Goal: Obtain resource: Obtain resource

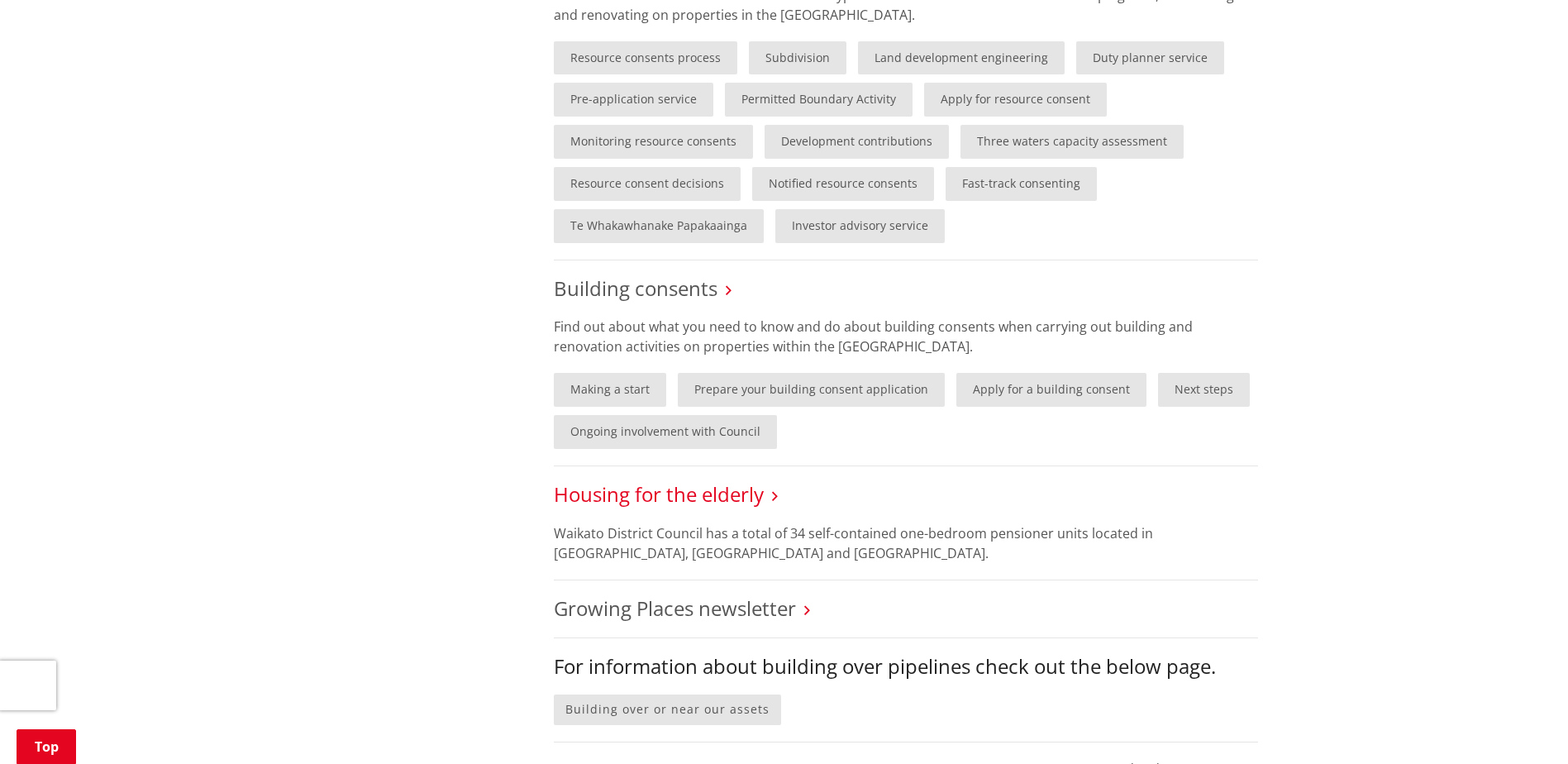
scroll to position [1158, 0]
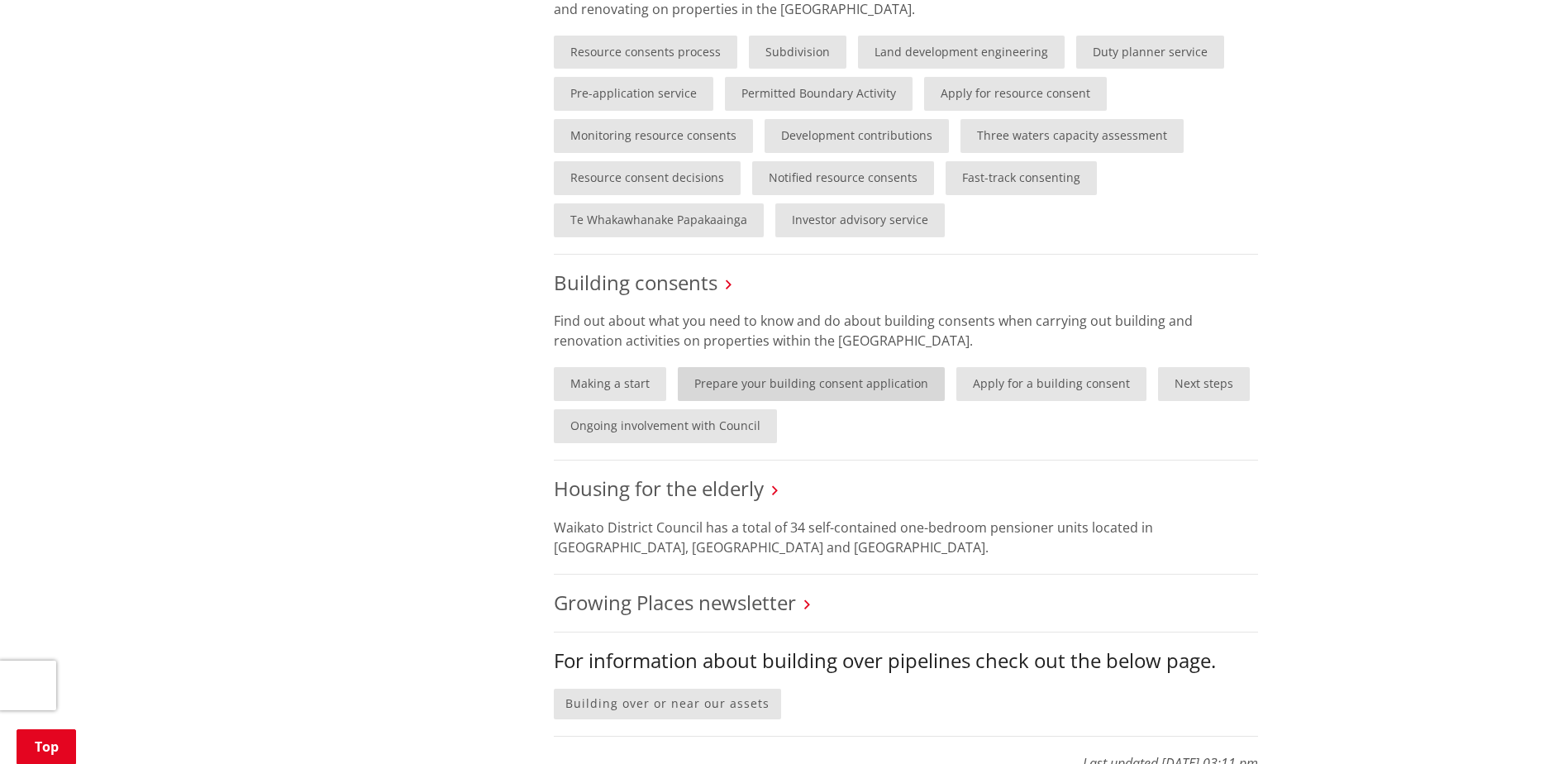
click at [871, 385] on link "Prepare your building consent application" at bounding box center [811, 383] width 267 height 34
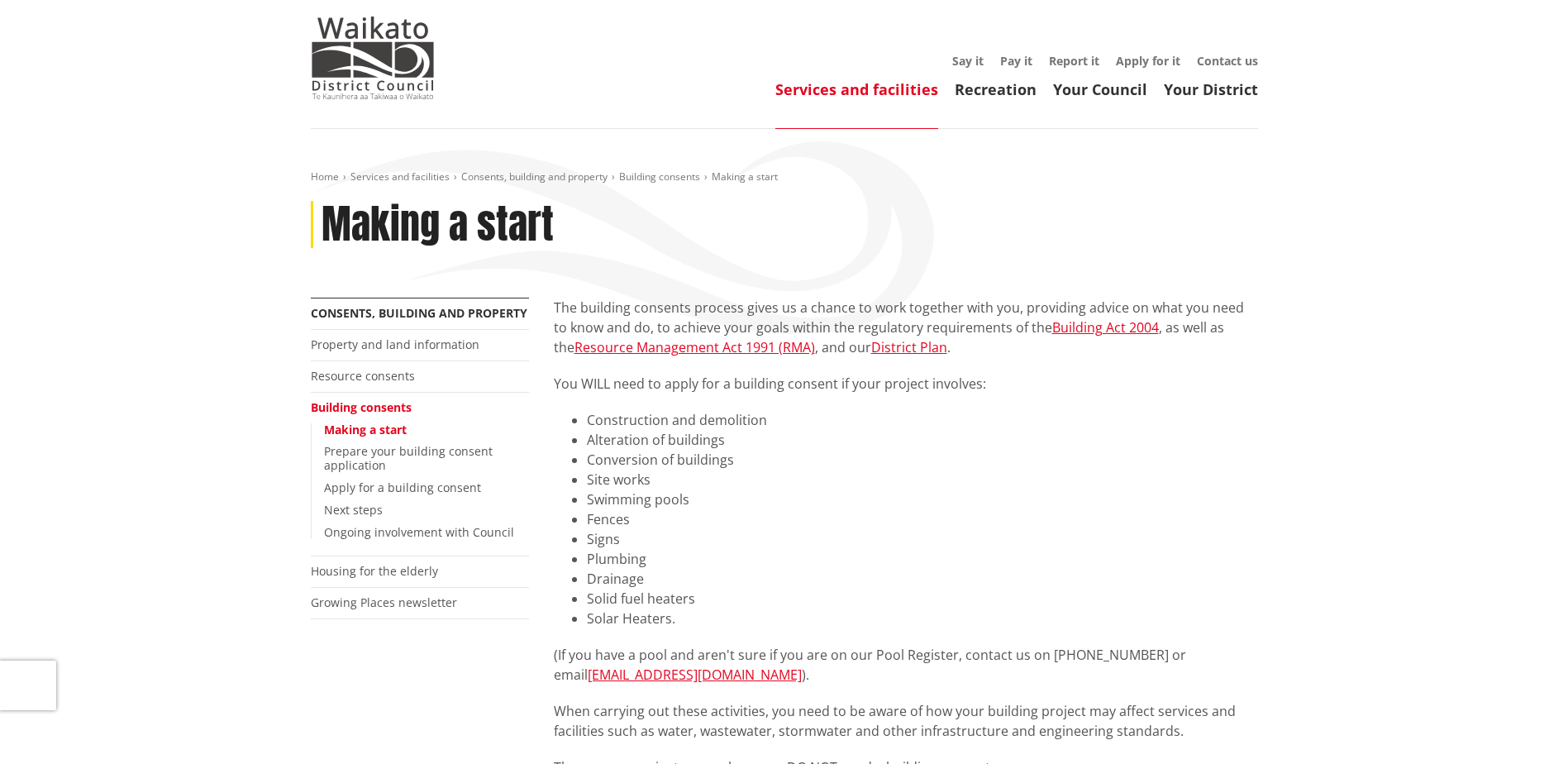
scroll to position [165, 0]
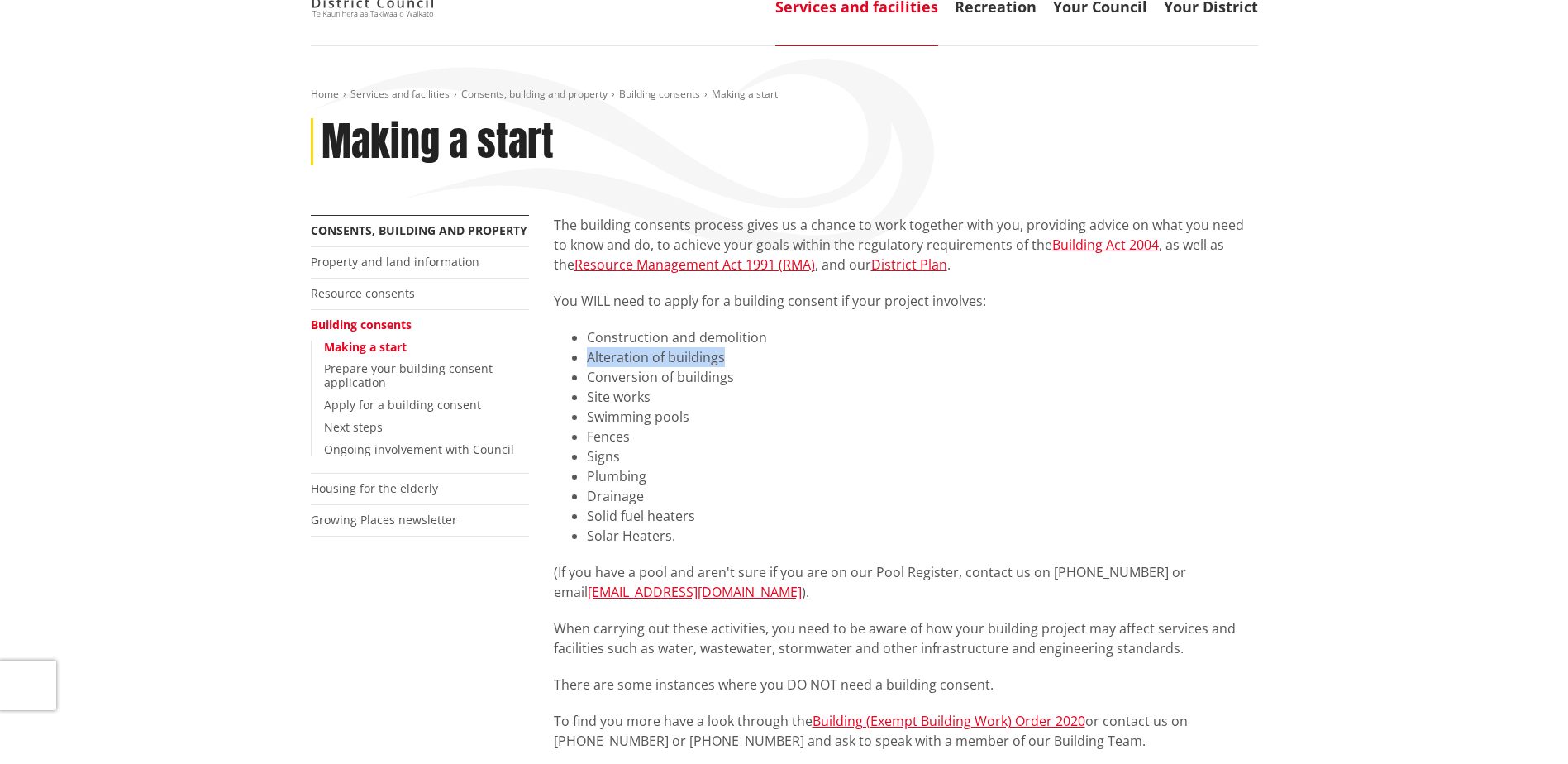
drag, startPoint x: 730, startPoint y: 349, endPoint x: 579, endPoint y: 351, distance: 151.0
click at [579, 351] on ul "Construction and demolition Alteration of buildings Conversion of buildings Sit…" at bounding box center [906, 437] width 704 height 218
click at [806, 361] on li "Alteration of buildings" at bounding box center [922, 357] width 671 height 19
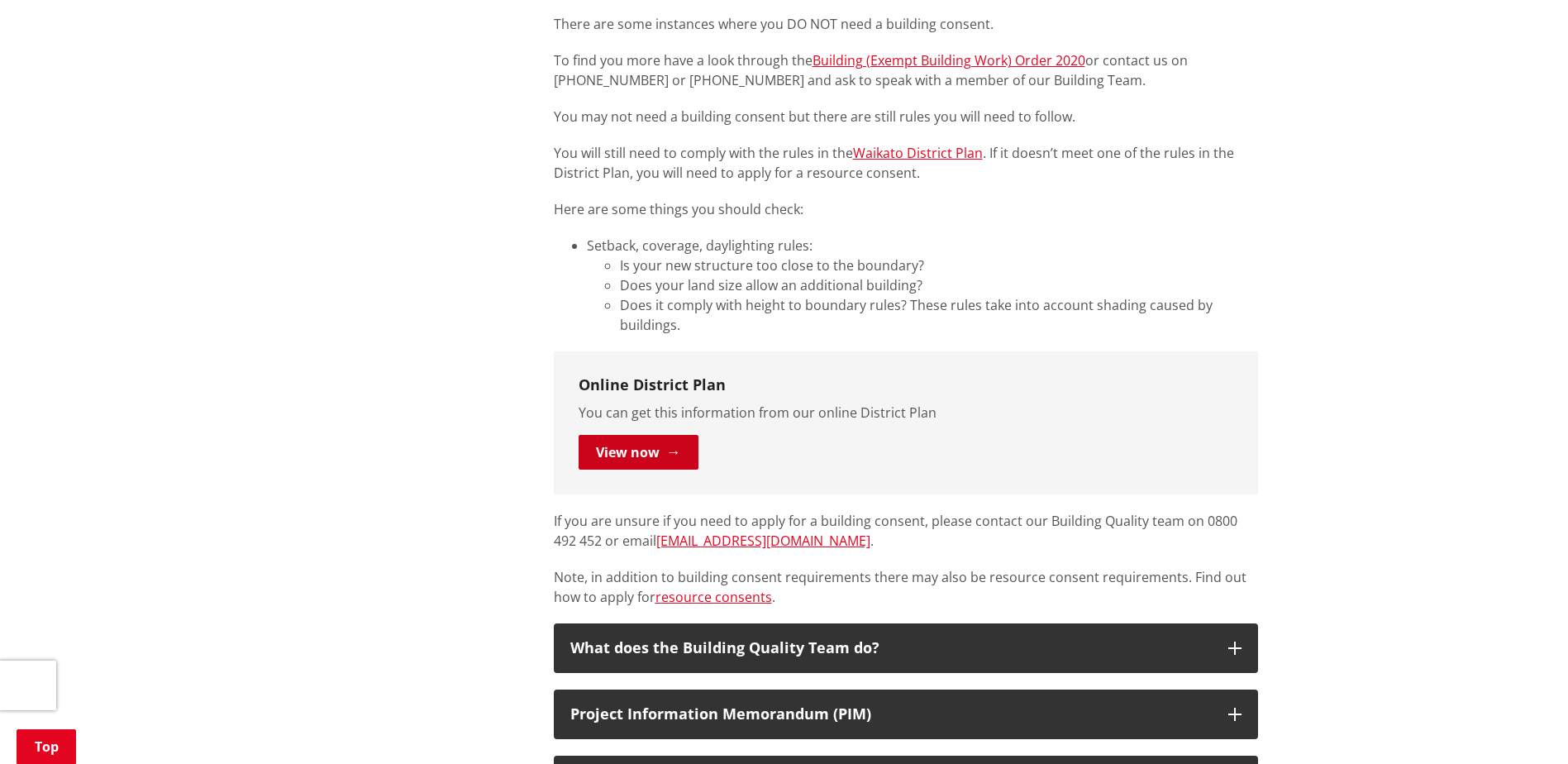
scroll to position [827, 0]
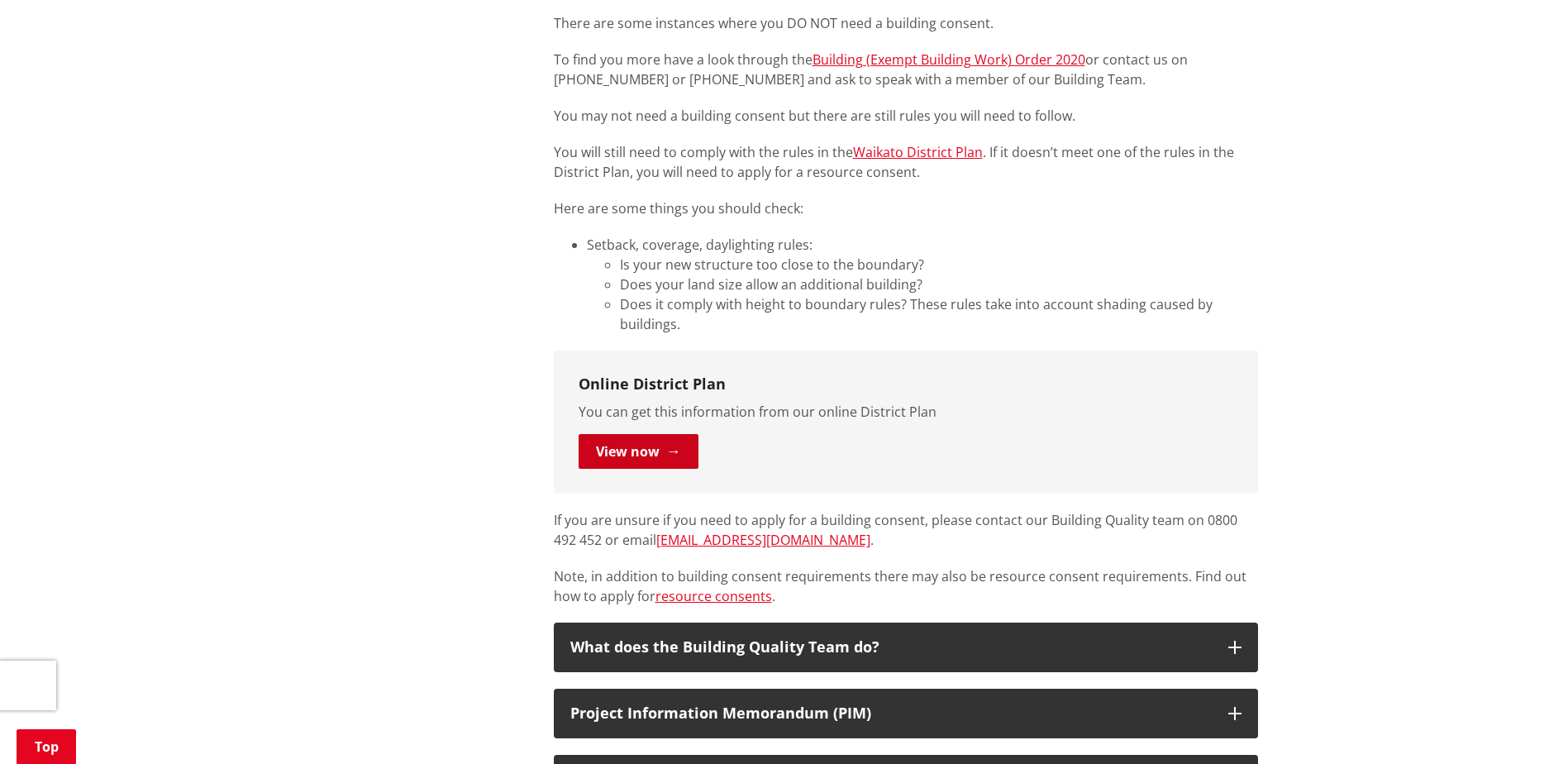
click at [647, 446] on link "View now" at bounding box center [638, 452] width 120 height 35
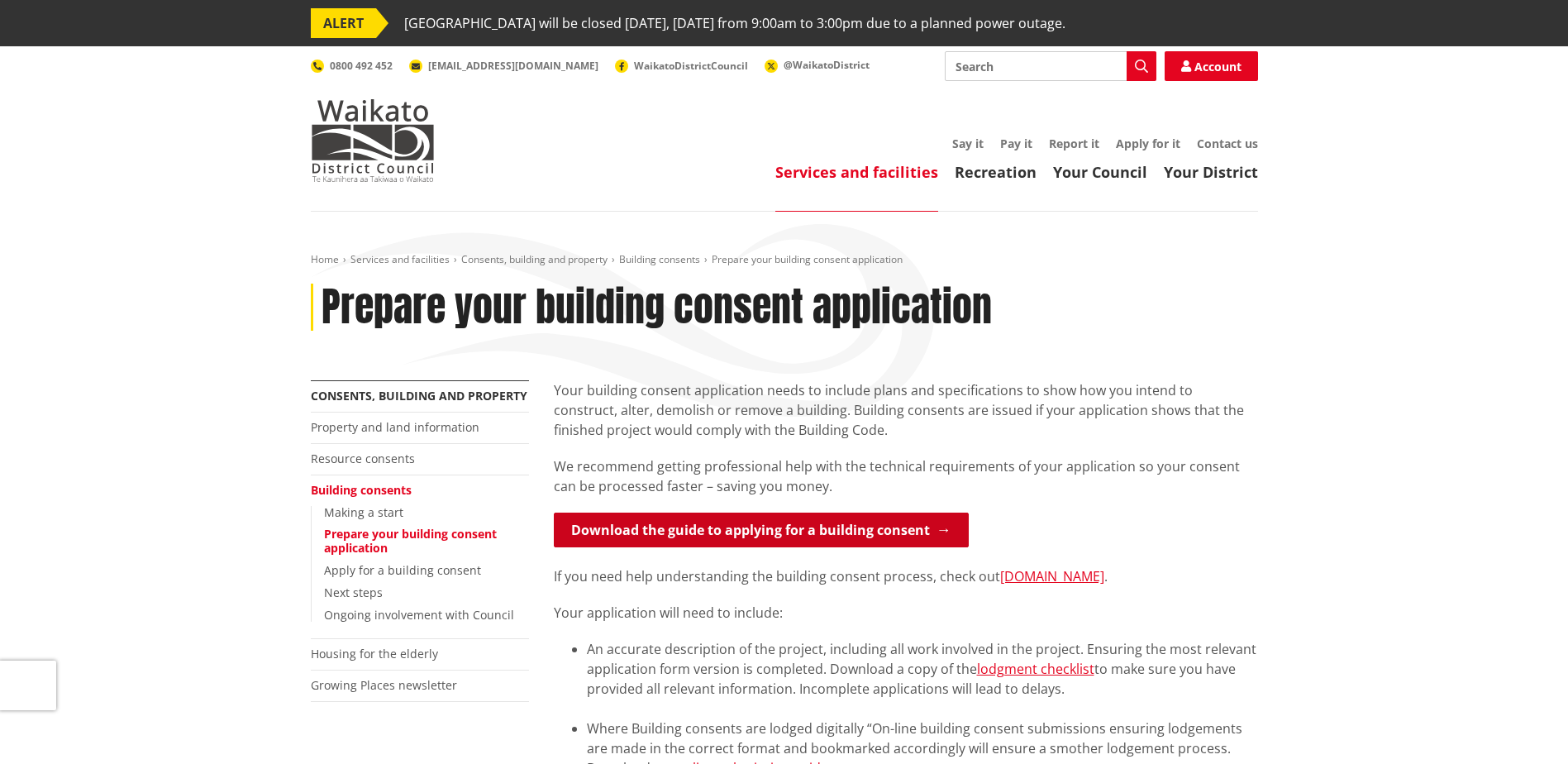
click at [730, 528] on link "Download the guide to applying for a building consent" at bounding box center [761, 530] width 415 height 35
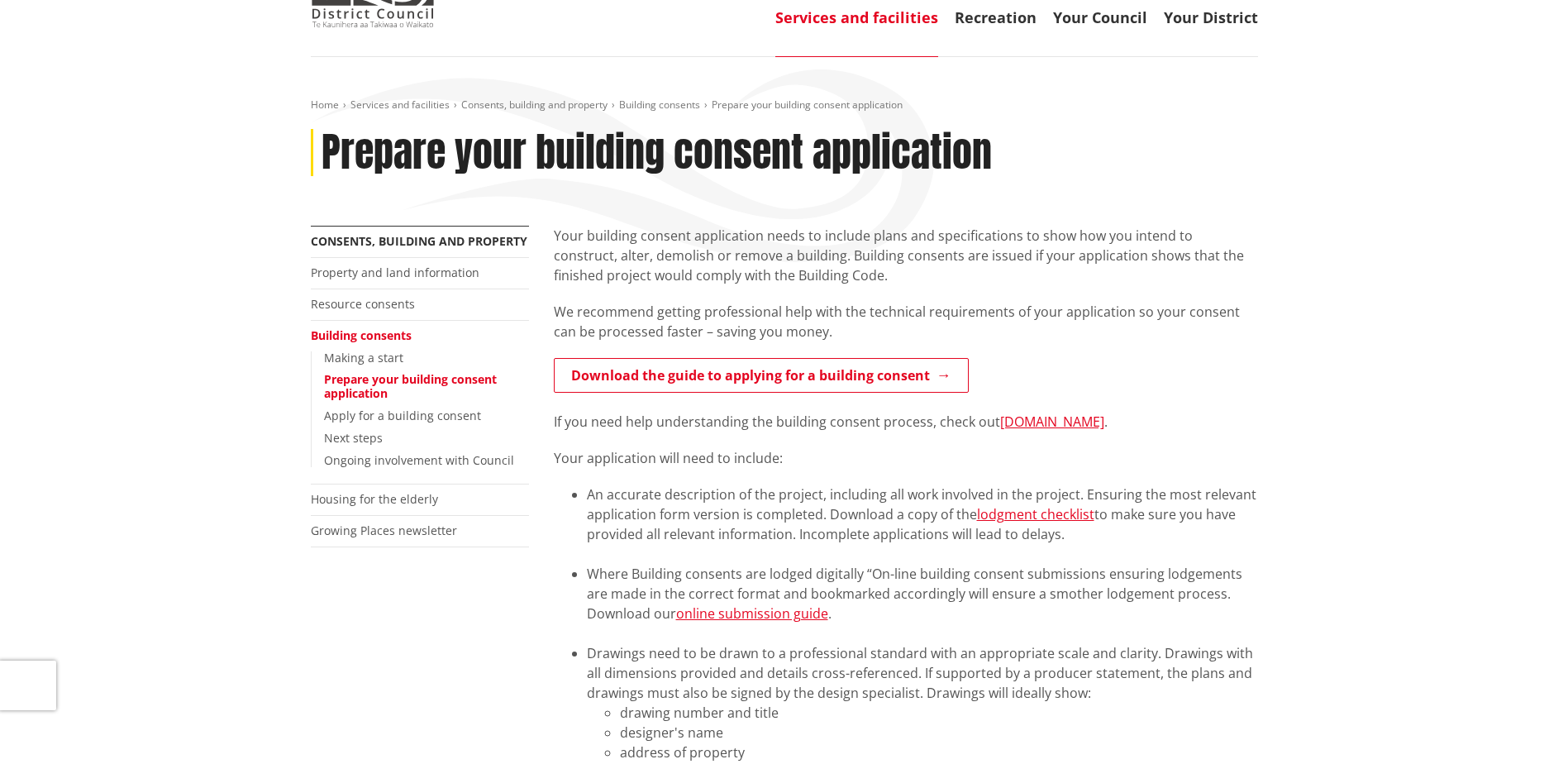
scroll to position [165, 0]
